Goal: Transaction & Acquisition: Subscribe to service/newsletter

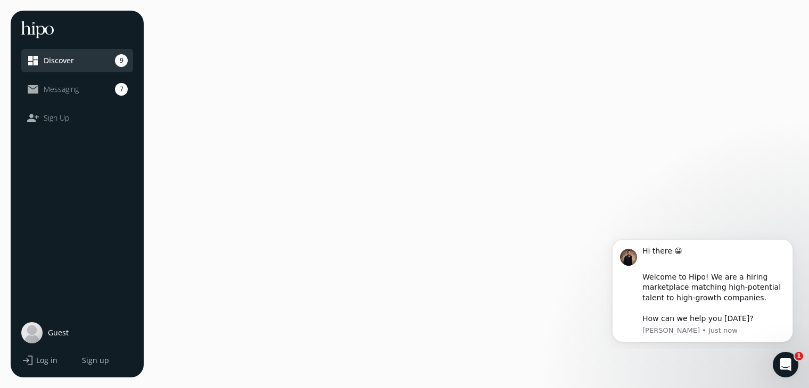
click at [48, 61] on span "Discover" at bounding box center [59, 60] width 30 height 11
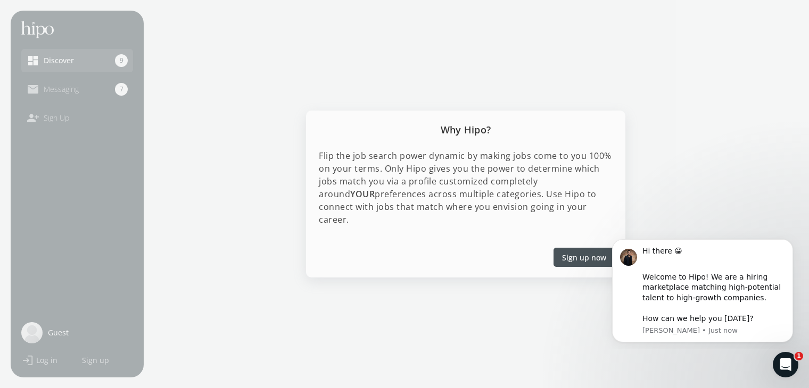
click at [596, 253] on span "Sign up now" at bounding box center [584, 257] width 44 height 11
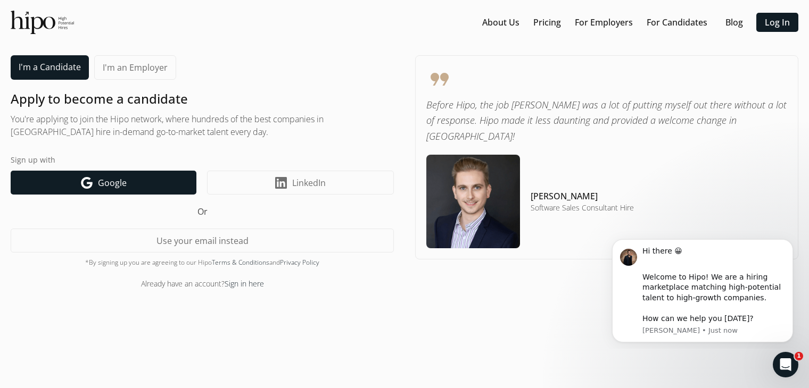
click at [117, 188] on span "Google" at bounding box center [112, 183] width 29 height 13
